Goal: Transaction & Acquisition: Purchase product/service

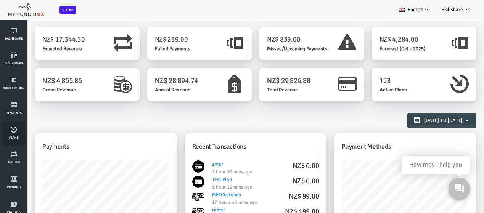
click at [16, 143] on link "Plans" at bounding box center [13, 133] width 23 height 24
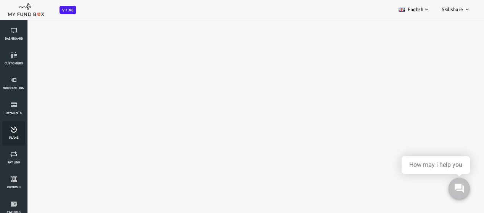
select select "100"
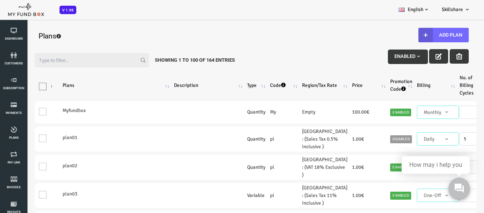
click at [76, 66] on input "Filter:" at bounding box center [72, 60] width 115 height 15
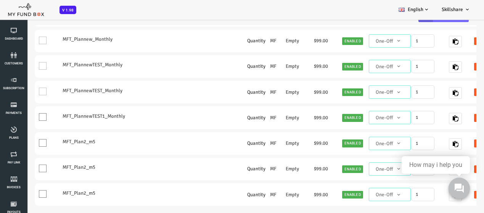
scroll to position [31, 0]
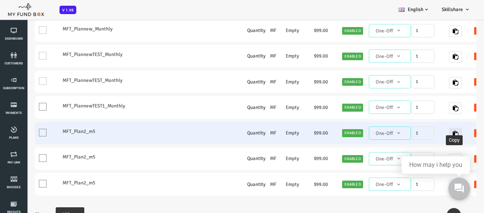
type input "mft"
click at [435, 131] on icon "button" at bounding box center [436, 134] width 6 height 6
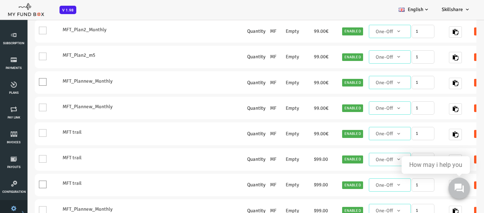
scroll to position [38, 0]
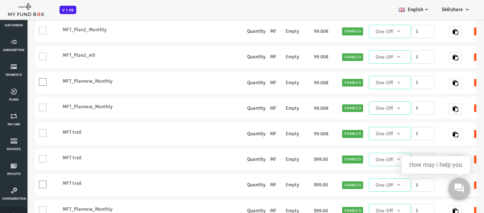
click at [0, 0] on icon at bounding box center [0, 0] width 0 height 0
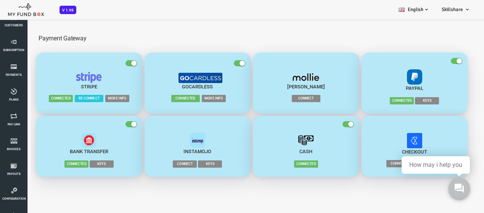
scroll to position [0, 0]
click at [0, 43] on li "Subscription" at bounding box center [13, 46] width 27 height 24
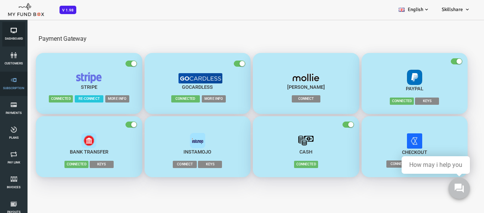
click at [0, 0] on span "Dashboard" at bounding box center [0, 0] width 0 height 0
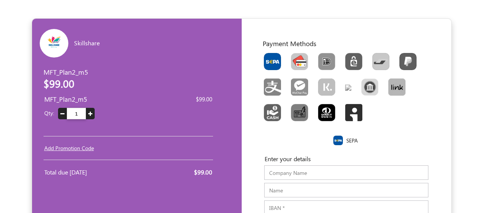
click at [295, 61] on img "Toolbar with button groups" at bounding box center [299, 61] width 17 height 17
click at [295, 58] on input "Toolbar with button groups" at bounding box center [293, 55] width 5 height 5
radio input "true"
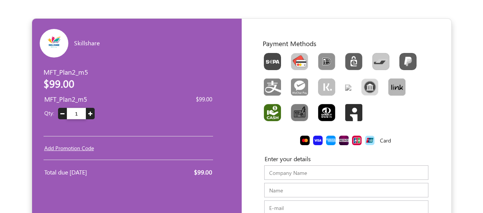
click at [274, 115] on img "Toolbar with button groups" at bounding box center [272, 112] width 17 height 17
click at [269, 109] on input "Toolbar with button groups" at bounding box center [266, 106] width 5 height 5
radio input "true"
